Goal: Communication & Community: Answer question/provide support

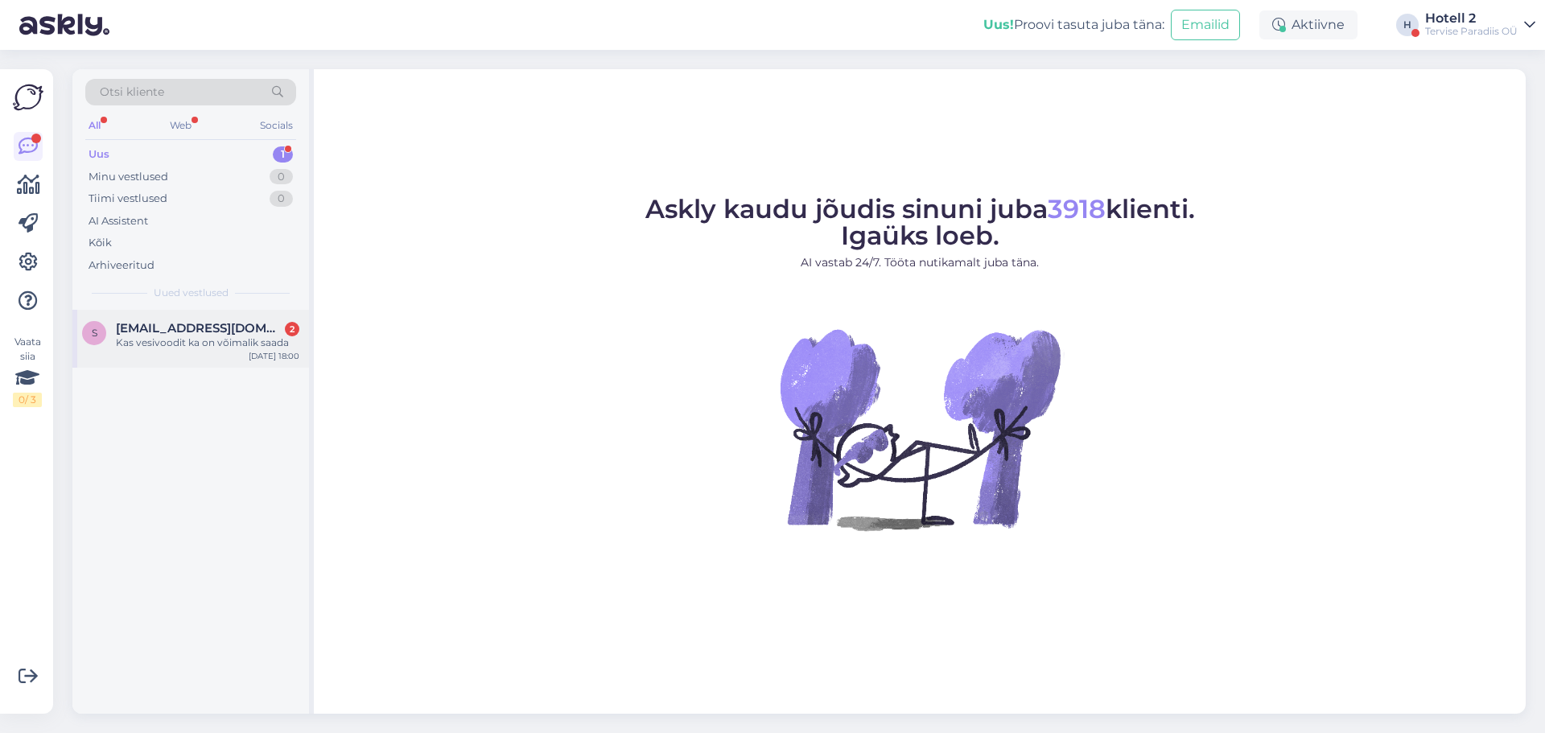
click at [223, 345] on div "Kas vesivoodit ka on võimalik saada" at bounding box center [207, 342] width 183 height 14
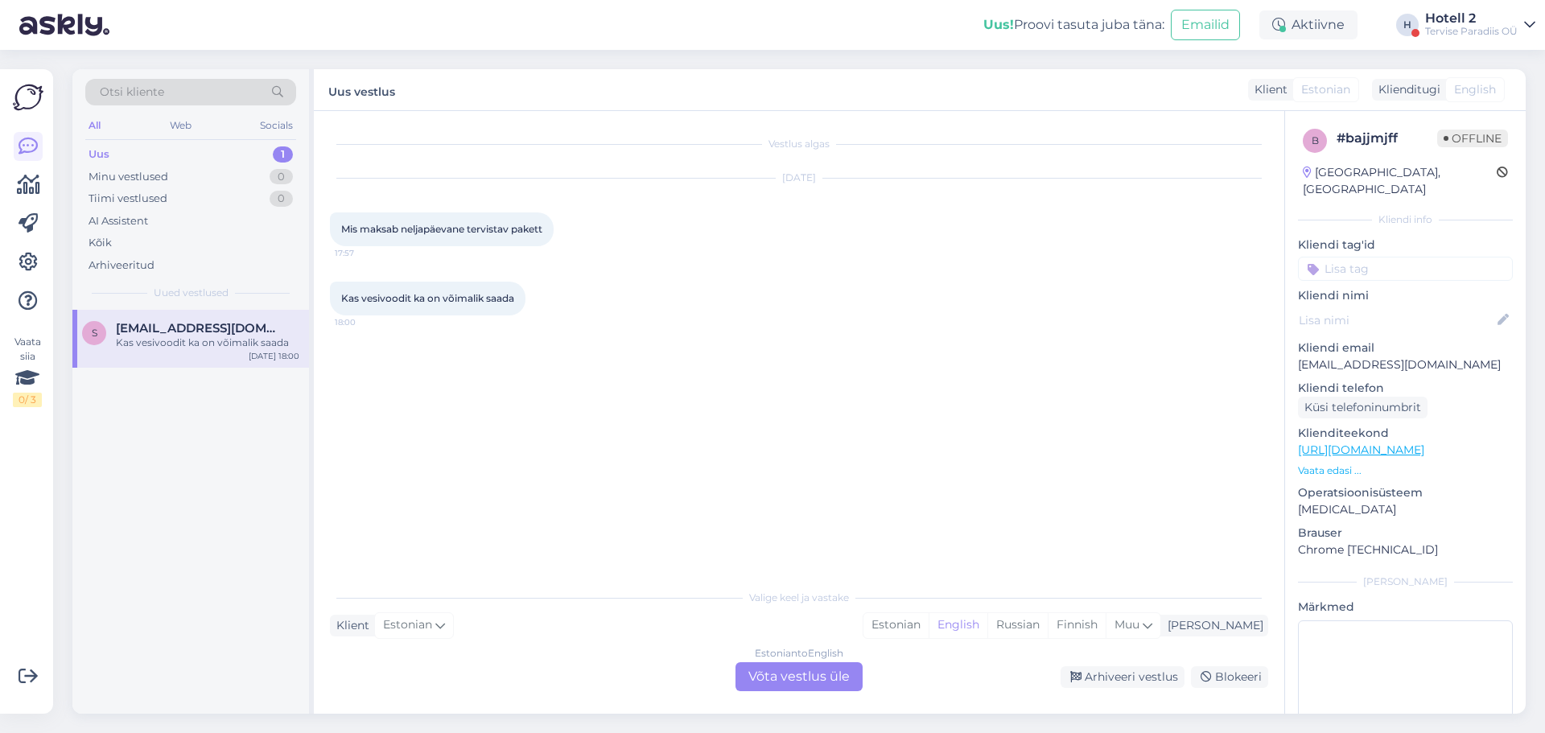
click at [792, 675] on div "Estonian to English Võta vestlus üle" at bounding box center [798, 676] width 127 height 29
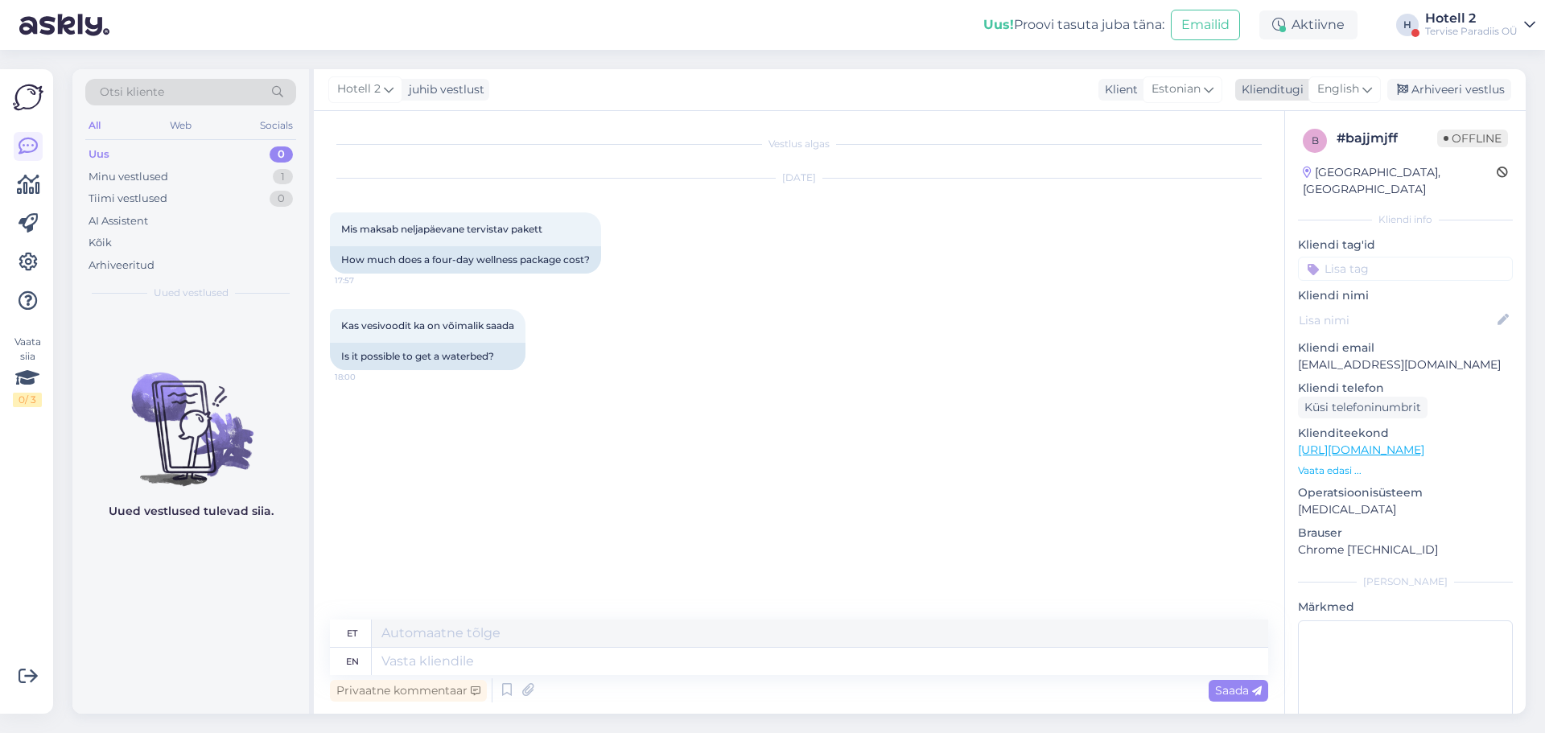
click at [1337, 85] on span "English" at bounding box center [1338, 89] width 42 height 18
type input "est"
click at [1301, 161] on link "Estonian" at bounding box center [1308, 161] width 177 height 26
click at [389, 653] on textarea at bounding box center [799, 658] width 938 height 34
click at [441, 662] on textarea "Tere! Veesivoodi meie hotellis ei ole võimalik saada." at bounding box center [799, 658] width 938 height 34
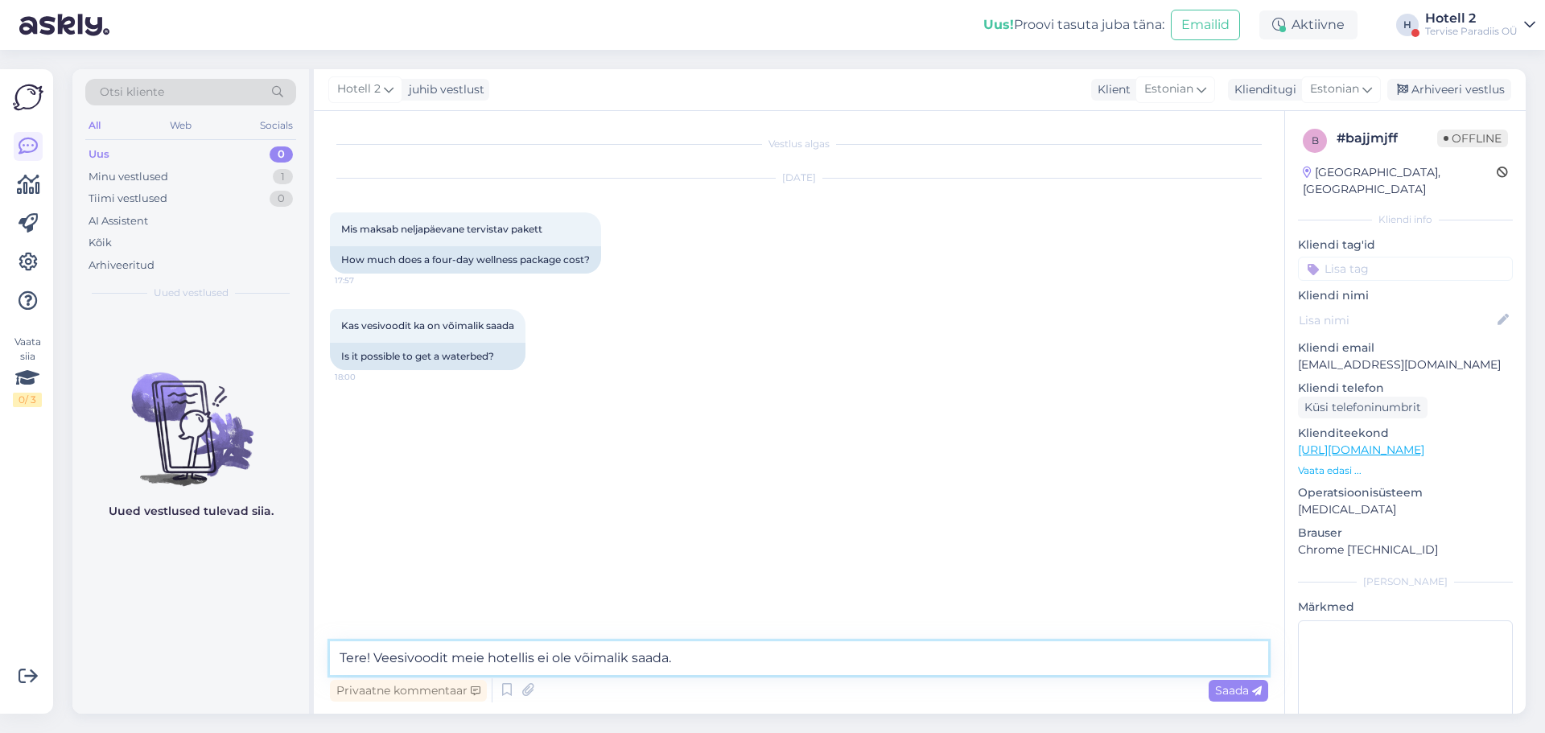
click at [693, 656] on textarea "Tere! Veesivoodit meie hotellis ei ole võimalik saada." at bounding box center [799, 658] width 938 height 34
type textarea "Tere! Veesivoodit meie hotellis ei ole võimalik saada. Paketi hind sõltub kuupä…"
click at [1211, 690] on div "Saada" at bounding box center [1238, 691] width 60 height 22
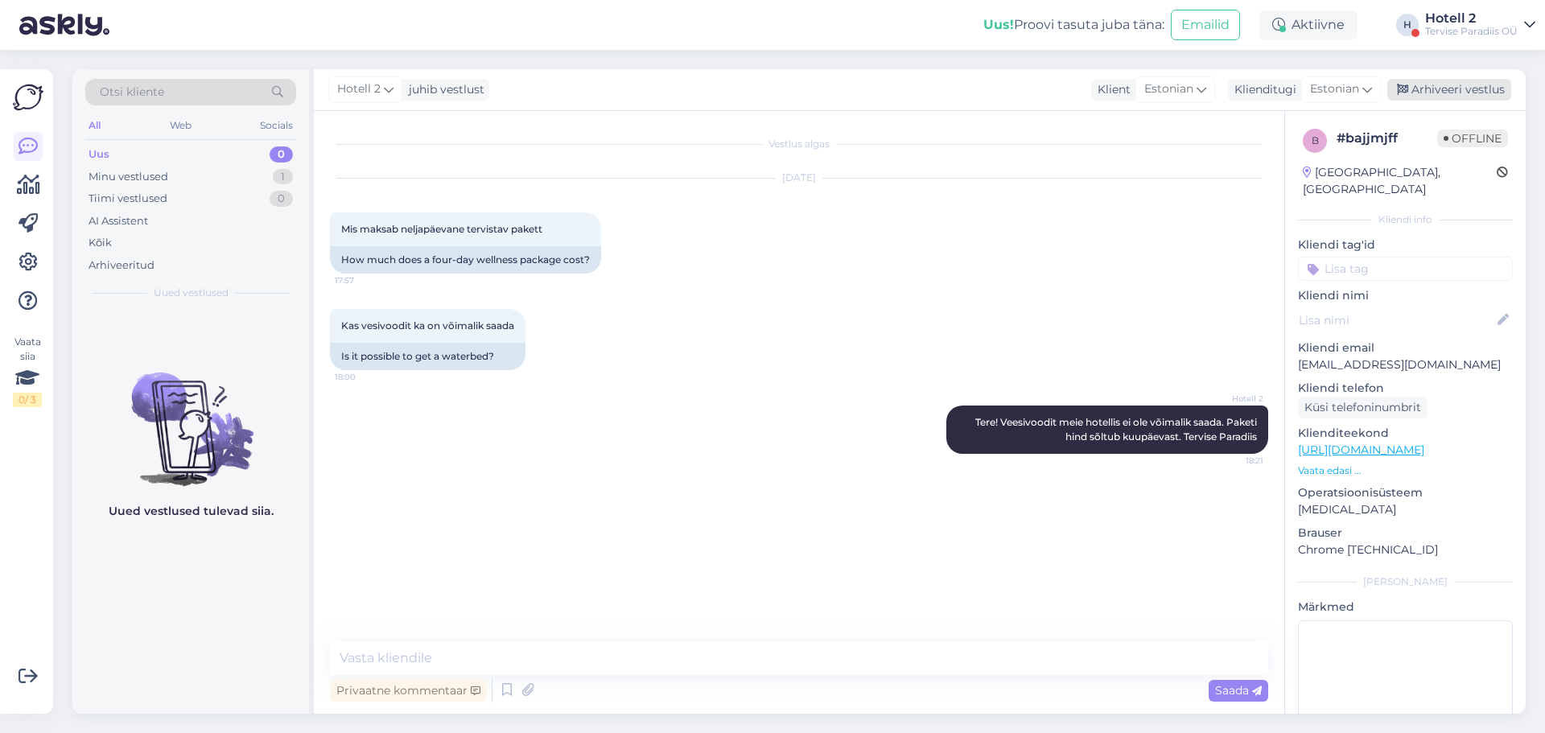
click at [1424, 92] on div "Arhiveeri vestlus" at bounding box center [1449, 90] width 124 height 22
